Goal: Transaction & Acquisition: Purchase product/service

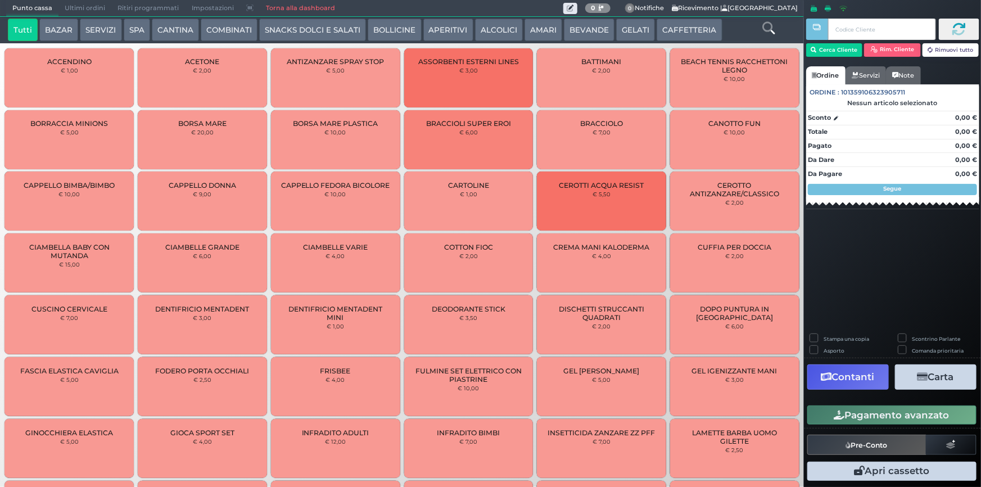
click at [91, 33] on button "SERVIZI" at bounding box center [101, 30] width 42 height 22
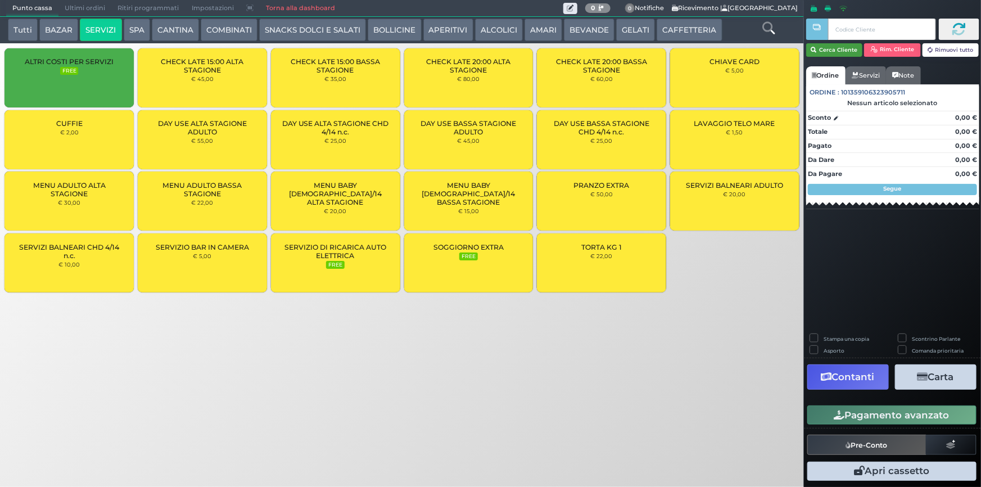
click at [827, 53] on button "Cerca Cliente" at bounding box center [834, 49] width 57 height 13
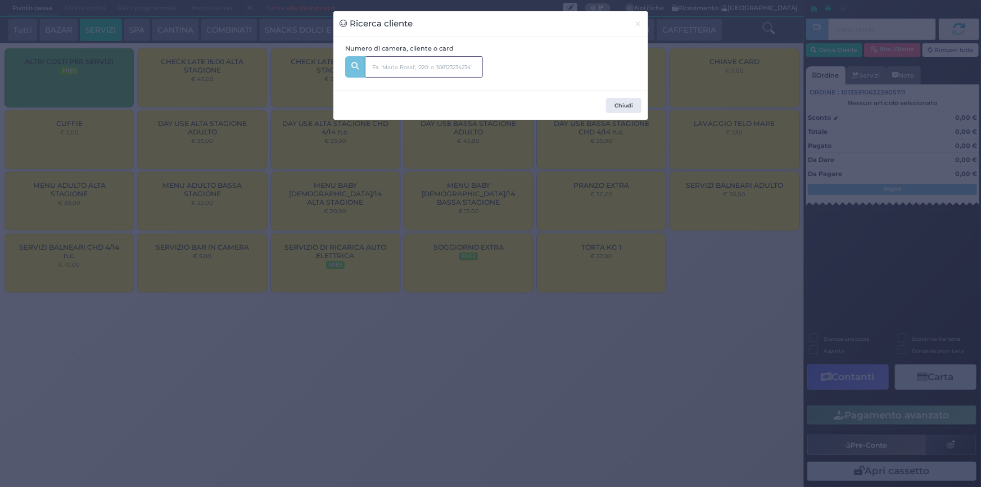
click at [405, 67] on input "text" at bounding box center [424, 66] width 118 height 21
type input "220"
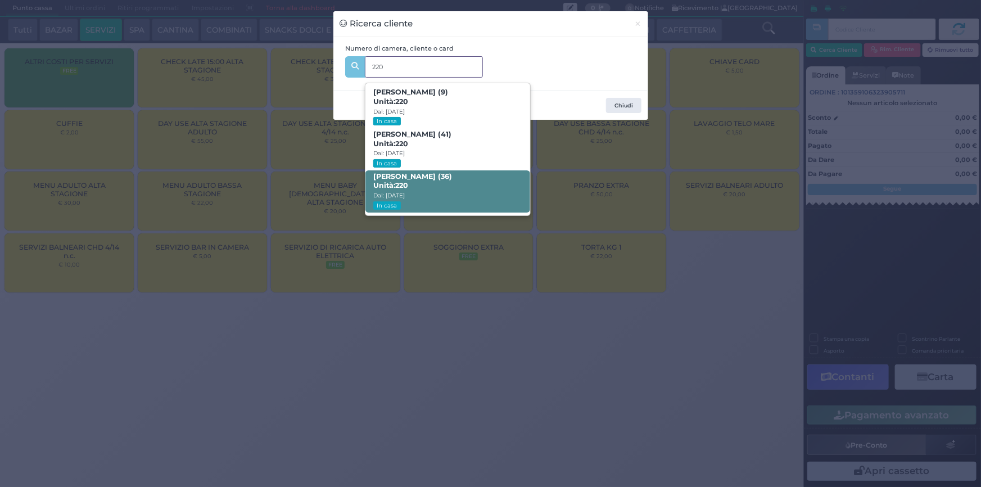
click at [412, 187] on span "[PERSON_NAME] (36) Unità: 220 Dal: [DATE] In casa" at bounding box center [448, 191] width 165 height 42
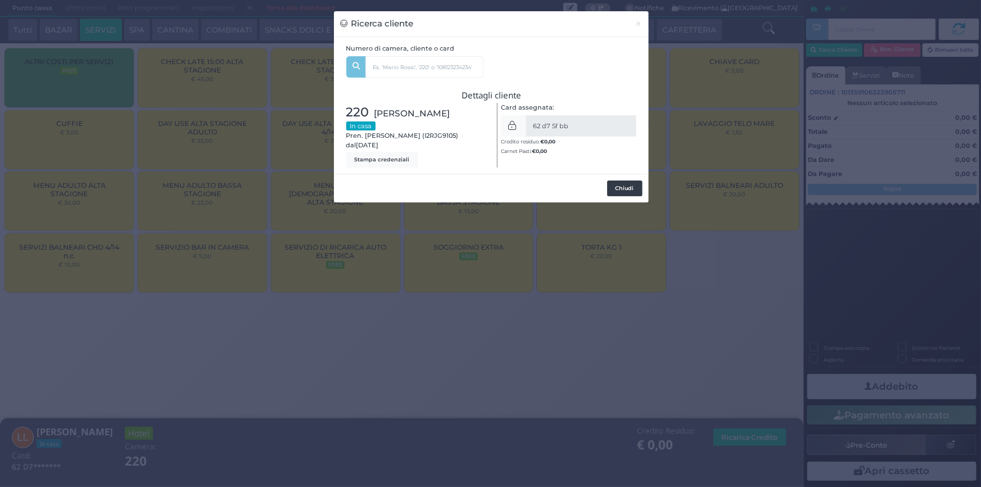
click at [621, 190] on button "Chiudi" at bounding box center [624, 189] width 35 height 16
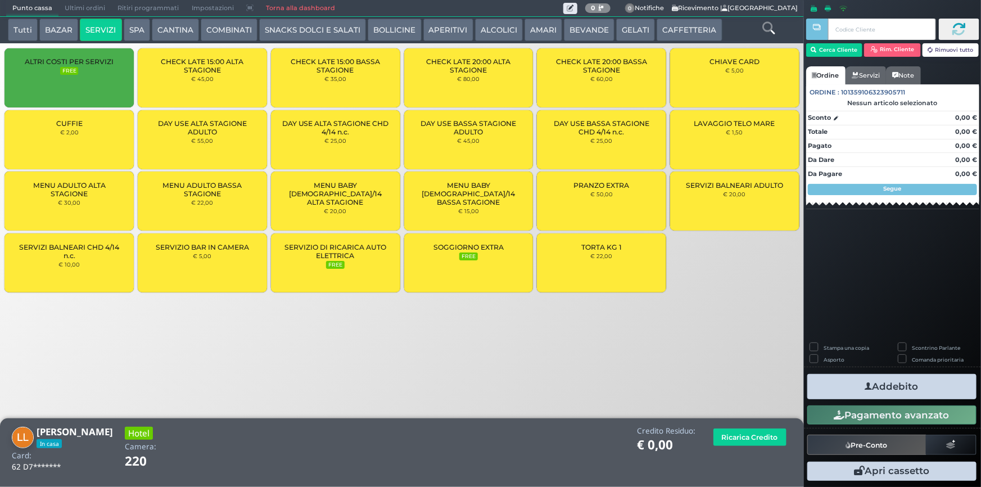
click at [472, 138] on small "€ 45,00" at bounding box center [468, 140] width 22 height 7
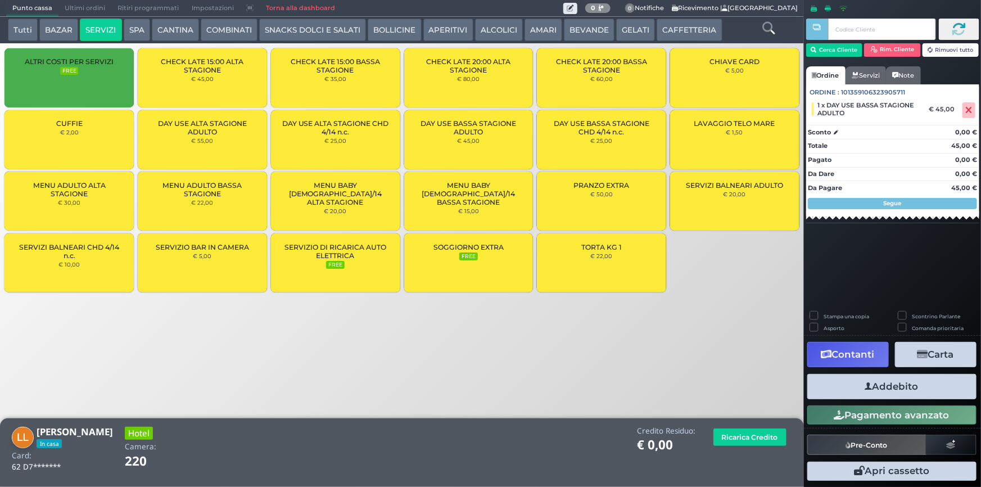
click at [469, 142] on small "€ 45,00" at bounding box center [468, 140] width 22 height 7
click at [214, 198] on div "MENU ADULTO BASSA STAGIONE € 22,00" at bounding box center [202, 201] width 129 height 59
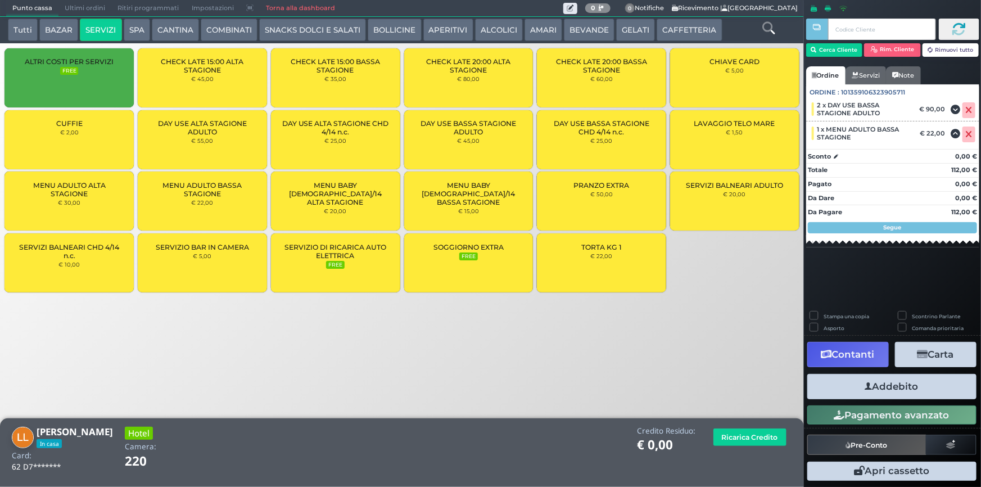
click at [220, 200] on div "MENU ADULTO BASSA STAGIONE € 22,00" at bounding box center [202, 201] width 129 height 59
click at [484, 204] on div "MENU BABY [DEMOGRAPHIC_DATA]/14 BASSA STAGIONE € 15,00" at bounding box center [468, 201] width 129 height 59
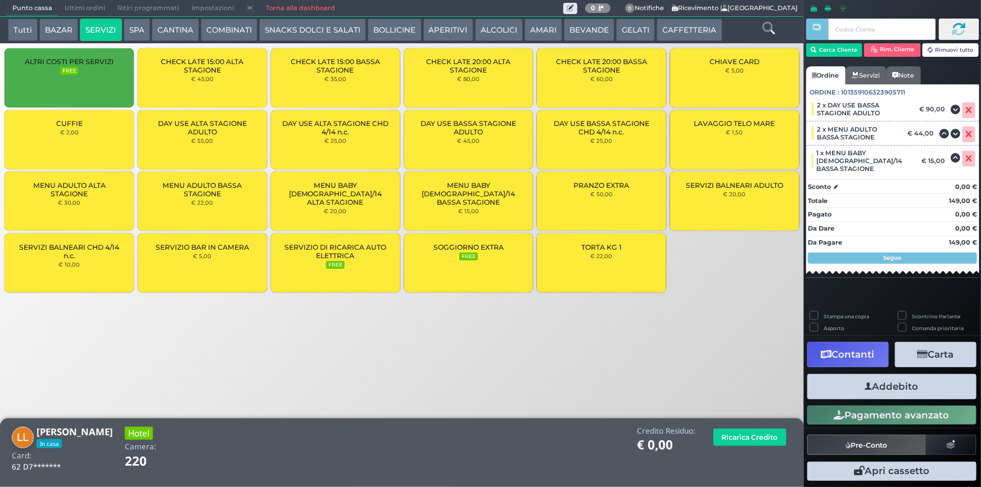
click at [585, 129] on span "DAY USE BASSA STAGIONE CHD 4/14 n.c." at bounding box center [602, 127] width 110 height 17
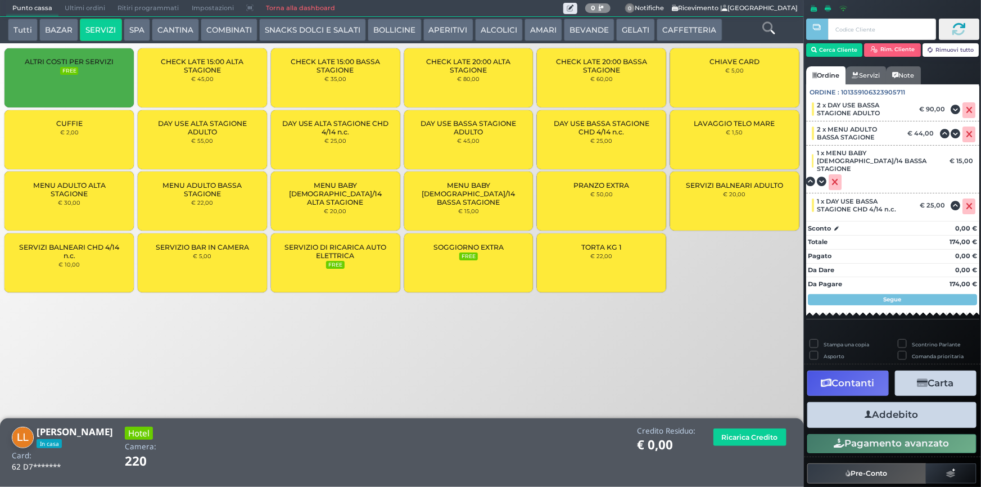
click at [884, 402] on button "Addebito" at bounding box center [892, 414] width 169 height 25
